Goal: Information Seeking & Learning: Learn about a topic

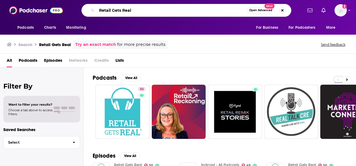
drag, startPoint x: 117, startPoint y: 6, endPoint x: 89, endPoint y: 3, distance: 28.4
click at [89, 3] on div "Podcasts Charts Monitoring Retail Gets Real Open Advanced New For Business For …" at bounding box center [178, 10] width 356 height 21
paste input "Omni Talk Retai"
type input "Omni Talk Retail"
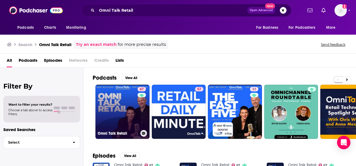
click at [120, 121] on link "67 Omni Talk Retail" at bounding box center [122, 111] width 54 height 54
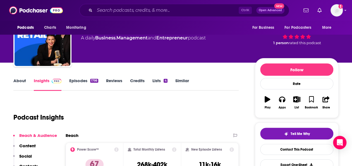
scroll to position [82, 0]
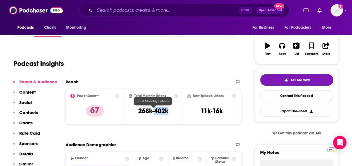
click at [154, 111] on div "Total Monthly Listens 268k-402k" at bounding box center [154, 106] width 50 height 26
copy h3 "402k"
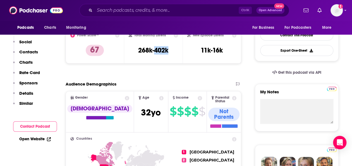
scroll to position [0, 0]
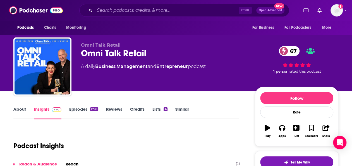
click at [79, 111] on link "Episodes 1798" at bounding box center [83, 112] width 29 height 13
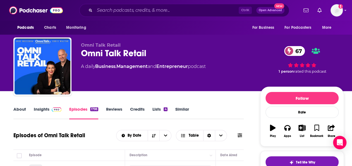
scroll to position [79, 0]
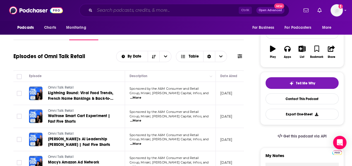
click at [163, 8] on input "Search podcasts, credits, & more..." at bounding box center [167, 10] width 144 height 9
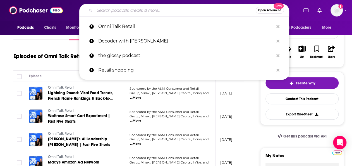
paste input "Retail Disrupted"
type input "Retail Disrupted"
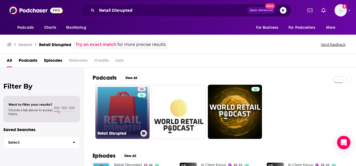
click at [124, 109] on link "36 Retail Disrupted" at bounding box center [122, 111] width 54 height 54
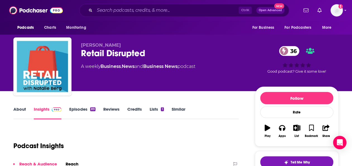
click at [25, 110] on link "About" at bounding box center [19, 112] width 13 height 13
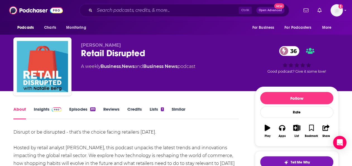
click at [86, 108] on link "Episodes 89" at bounding box center [82, 112] width 26 height 13
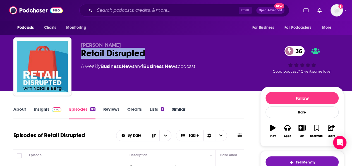
drag, startPoint x: 124, startPoint y: 56, endPoint x: 80, endPoint y: 55, distance: 44.1
click at [80, 55] on div "[PERSON_NAME] Retail Disrupted 36 A weekly Business , News and Business News po…" at bounding box center [178, 67] width 330 height 60
copy h2 "Retail Disrupted"
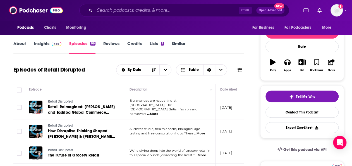
click at [46, 46] on link "Insights" at bounding box center [48, 47] width 28 height 13
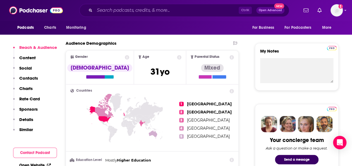
scroll to position [241, 0]
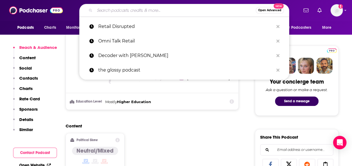
click at [139, 9] on input "Search podcasts, credits, & more..." at bounding box center [175, 10] width 161 height 9
paste input "Decoder with [PERSON_NAME]"
type input "Decoder with [PERSON_NAME]"
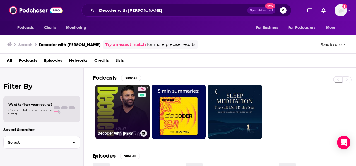
click at [127, 105] on link "76 Decoder with [PERSON_NAME]" at bounding box center [122, 111] width 54 height 54
